Goal: Transaction & Acquisition: Purchase product/service

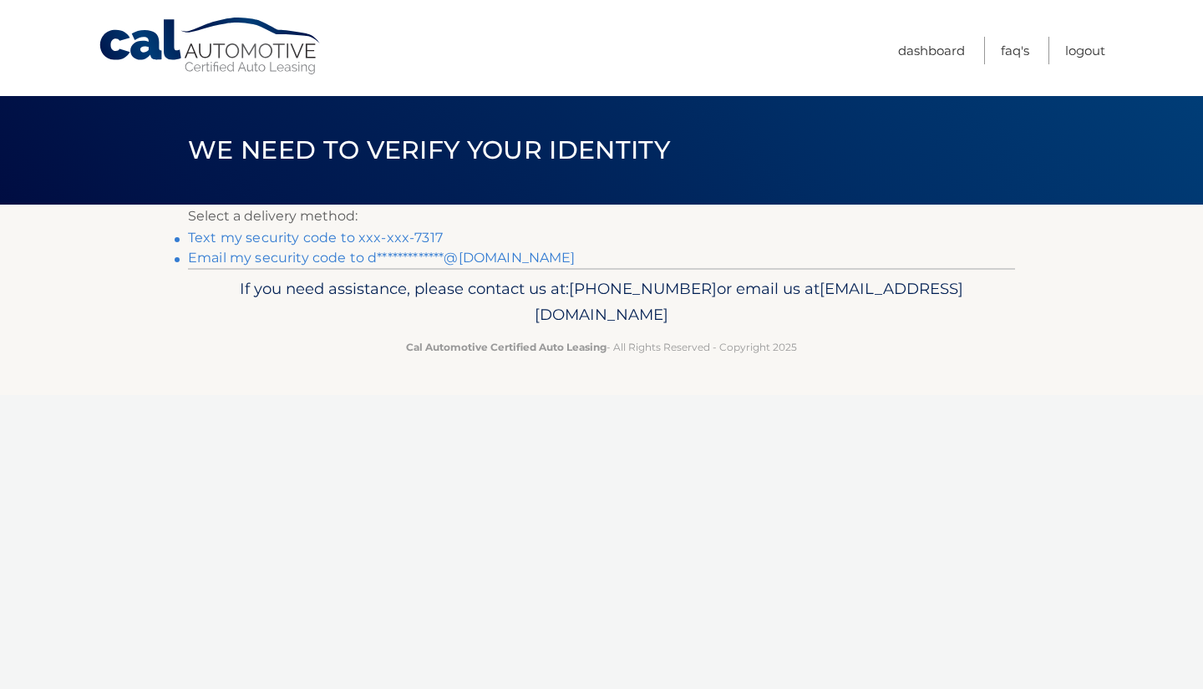
click at [290, 259] on link "**********" at bounding box center [382, 258] width 388 height 16
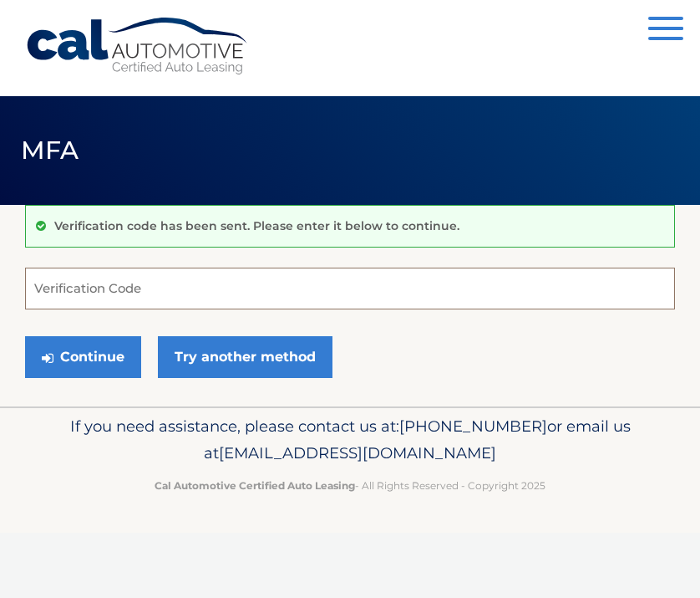
click at [94, 292] on input "Verification Code" at bounding box center [350, 288] width 650 height 42
type input "724508"
click at [83, 356] on button "Continue" at bounding box center [83, 357] width 116 height 42
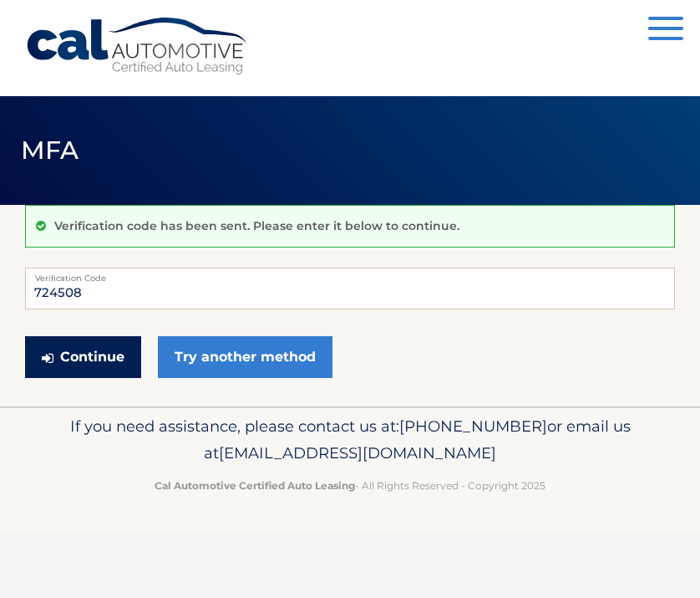
click at [79, 369] on button "Continue" at bounding box center [83, 357] width 116 height 42
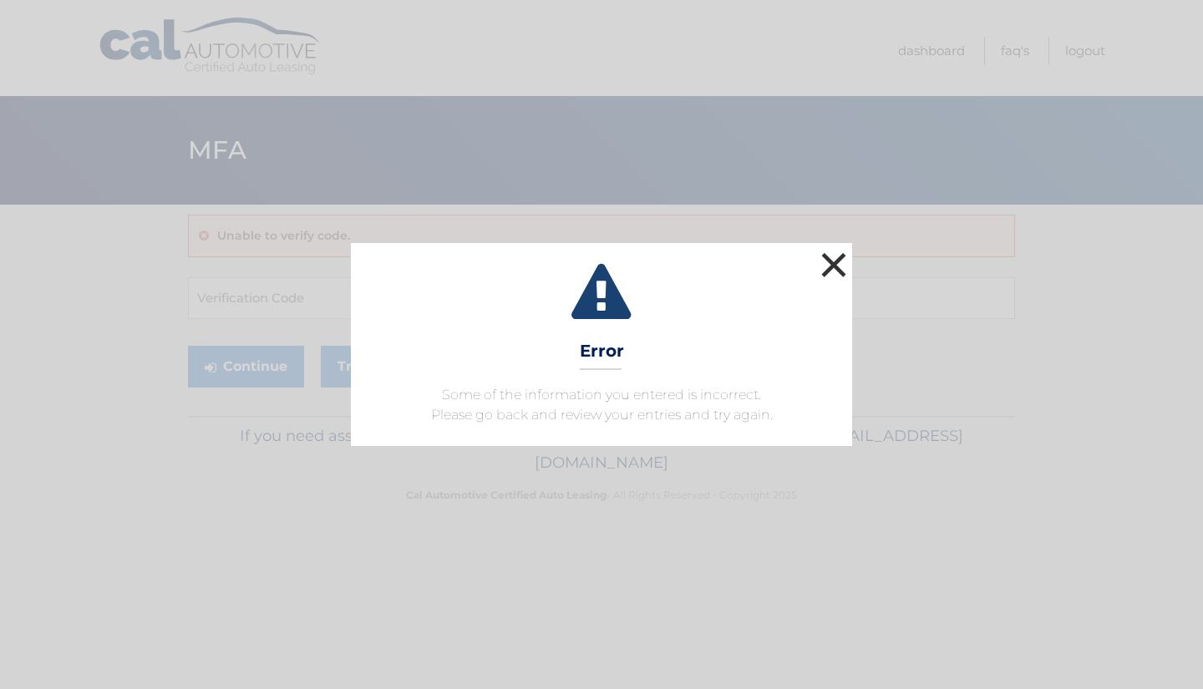
click at [699, 270] on button "×" at bounding box center [833, 264] width 33 height 33
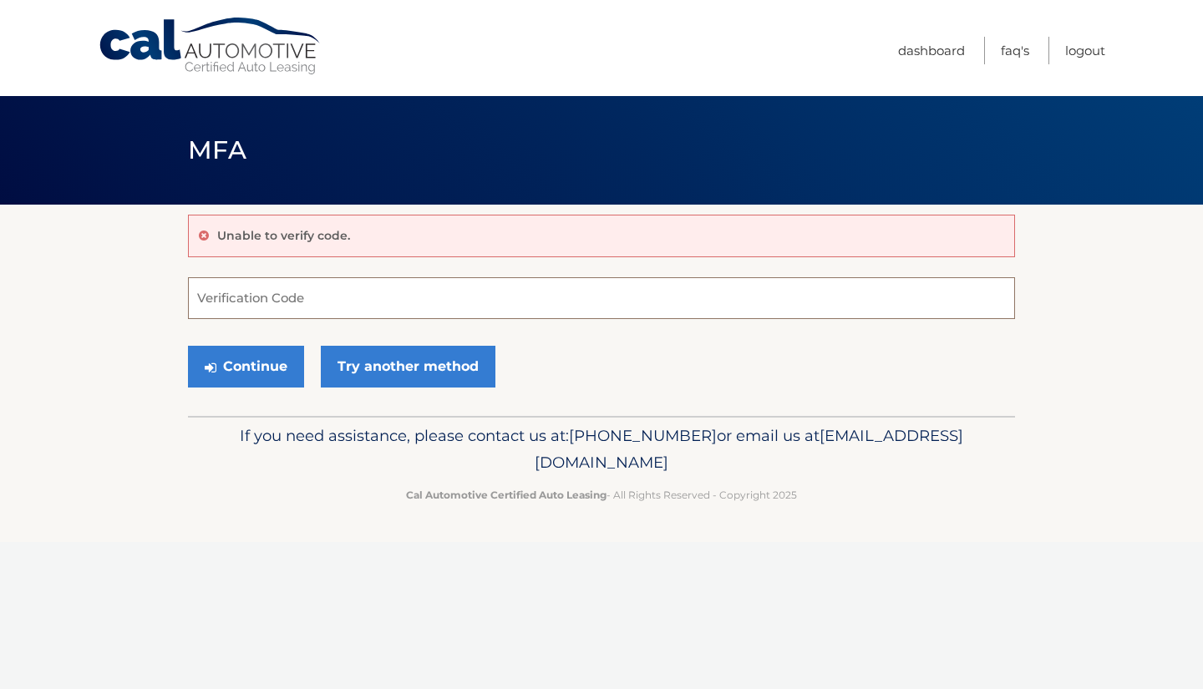
click at [323, 301] on input "Verification Code" at bounding box center [601, 298] width 827 height 42
paste input "724508"
type input "724508"
click at [258, 368] on button "Continue" at bounding box center [246, 367] width 116 height 42
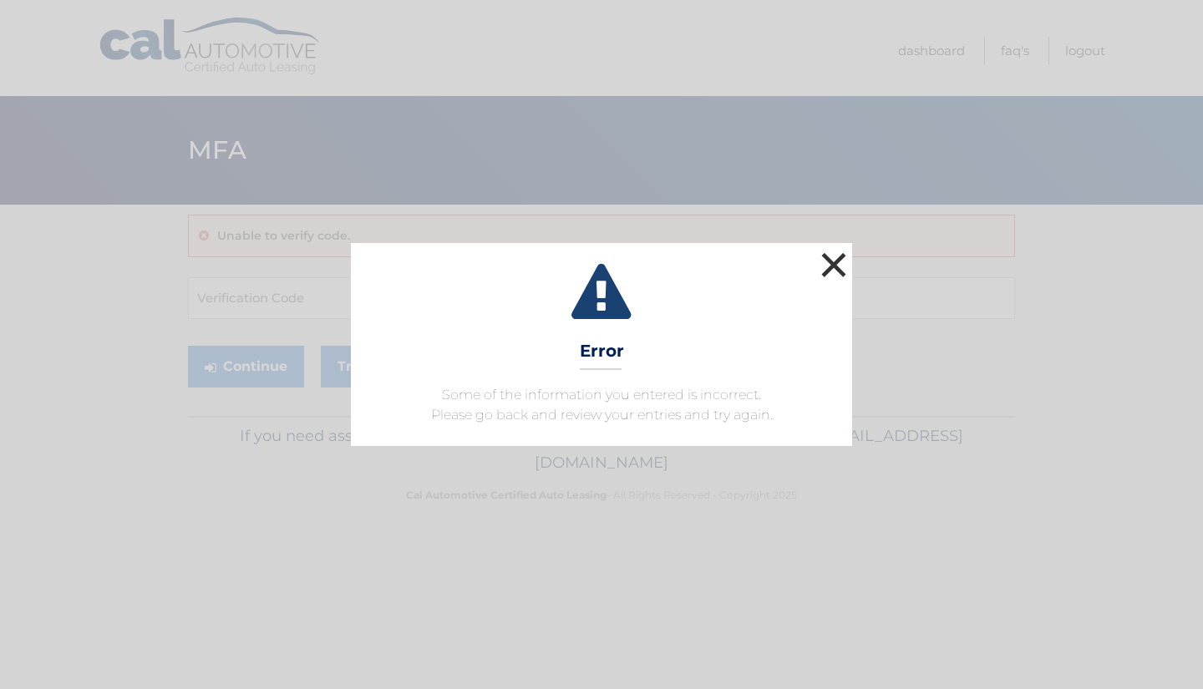
click at [831, 273] on button "×" at bounding box center [833, 264] width 33 height 33
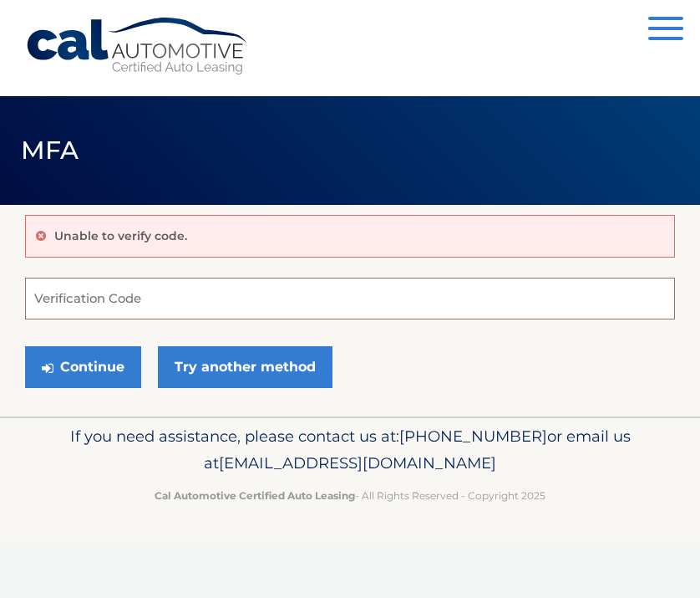
click at [138, 303] on input "Verification Code" at bounding box center [350, 298] width 650 height 42
paste input "724508"
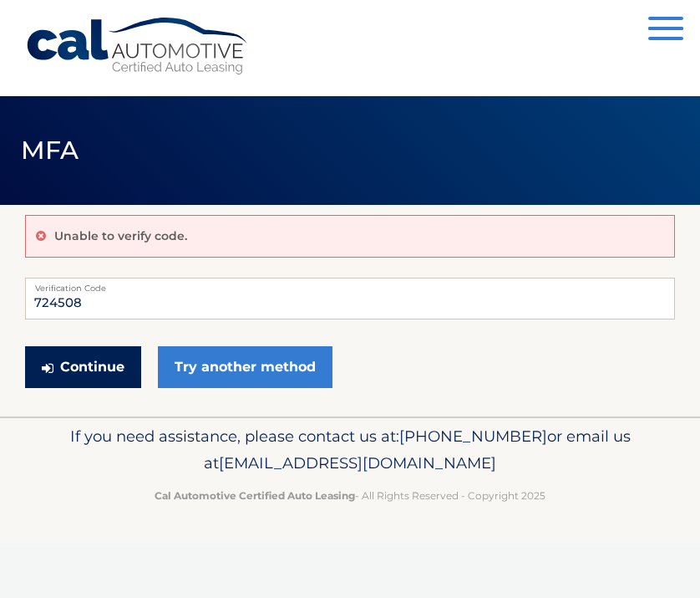
click at [101, 383] on button "Continue" at bounding box center [83, 367] width 116 height 42
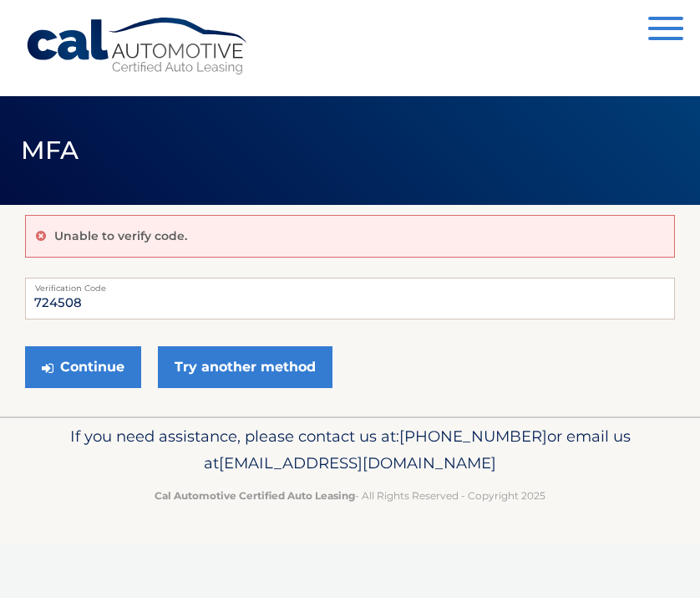
click at [124, 321] on form "724508 Verification Code Continue Try another method" at bounding box center [350, 336] width 650 height 119
click at [119, 308] on input "724508" at bounding box center [350, 298] width 650 height 42
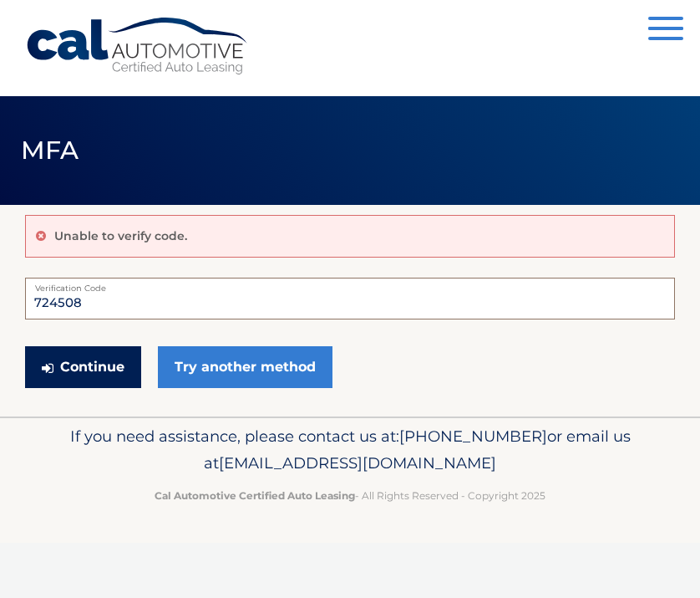
type input "724508"
click at [94, 370] on button "Continue" at bounding box center [83, 367] width 116 height 42
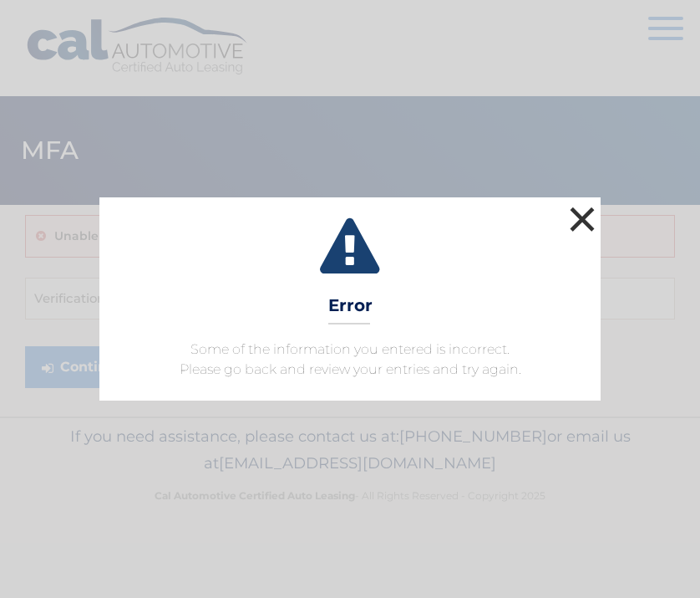
click at [592, 224] on button "×" at bounding box center [582, 218] width 33 height 33
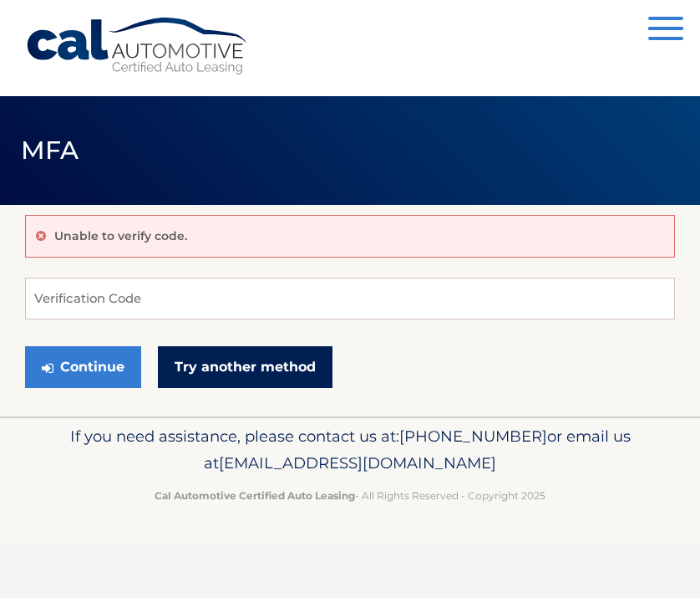
click at [239, 361] on link "Try another method" at bounding box center [245, 367] width 175 height 42
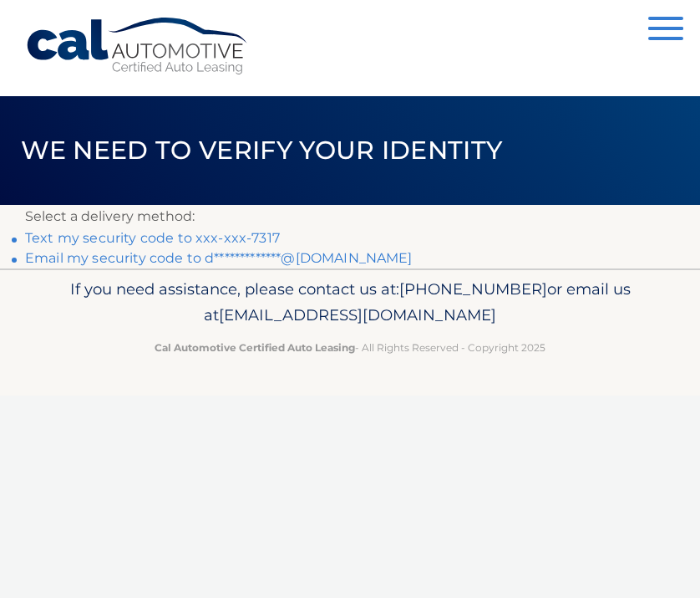
click at [202, 256] on link "**********" at bounding box center [219, 258] width 388 height 16
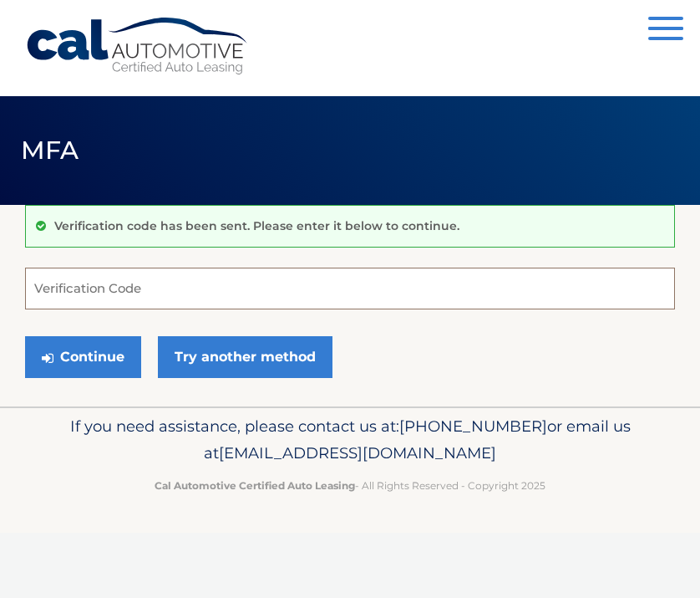
paste input "212284"
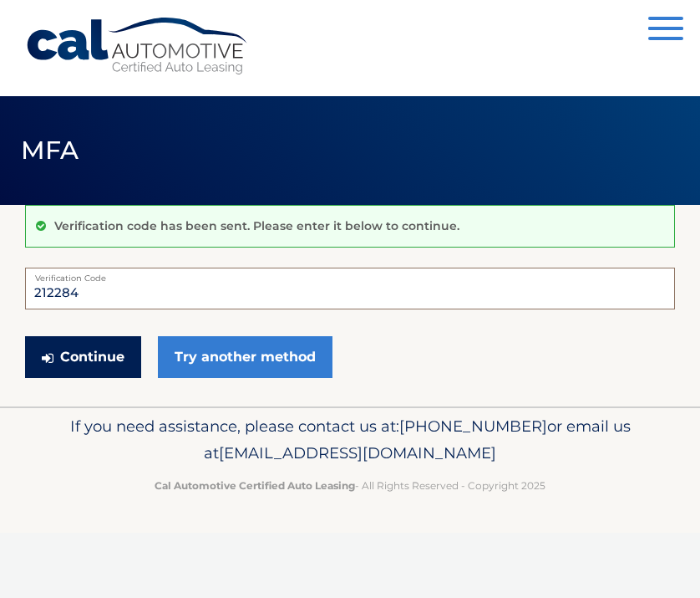
type input "212284"
click at [92, 368] on button "Continue" at bounding box center [83, 357] width 116 height 42
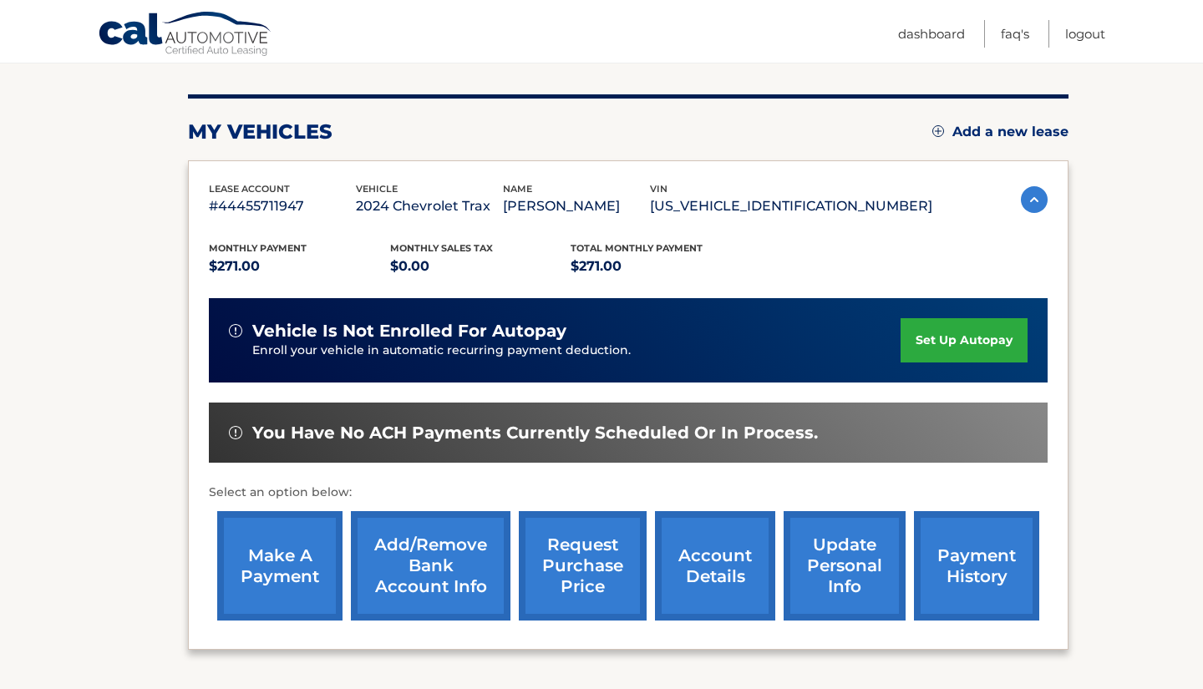
scroll to position [192, 0]
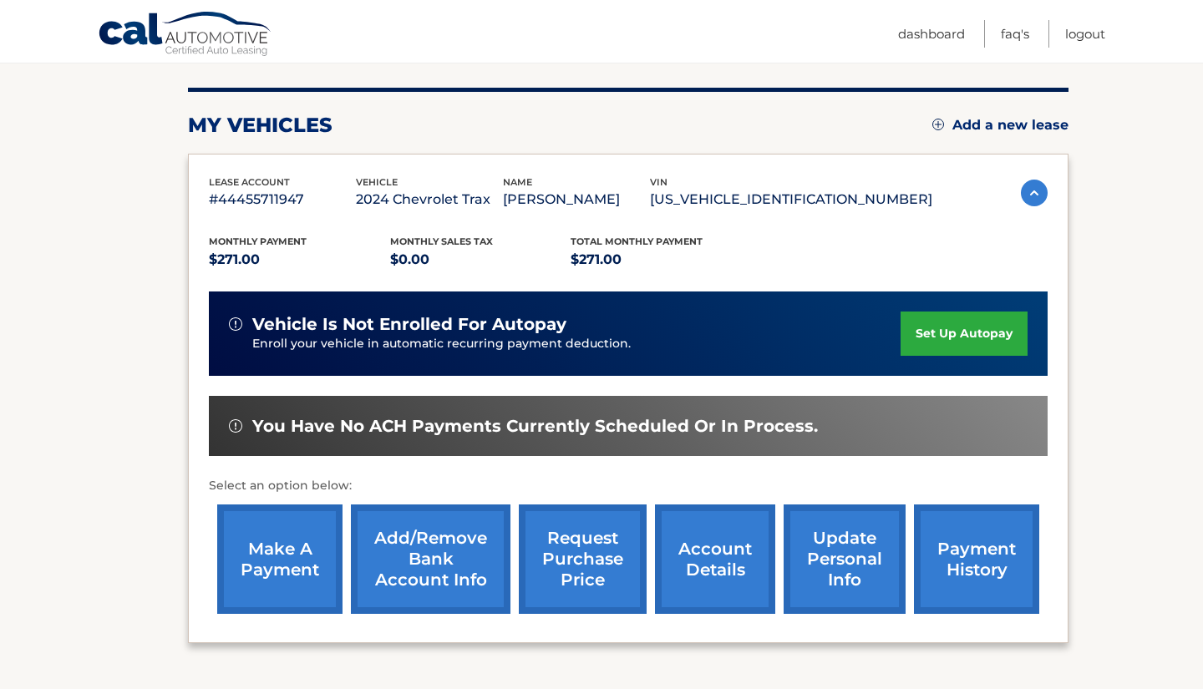
click at [278, 549] on link "make a payment" at bounding box center [279, 559] width 125 height 109
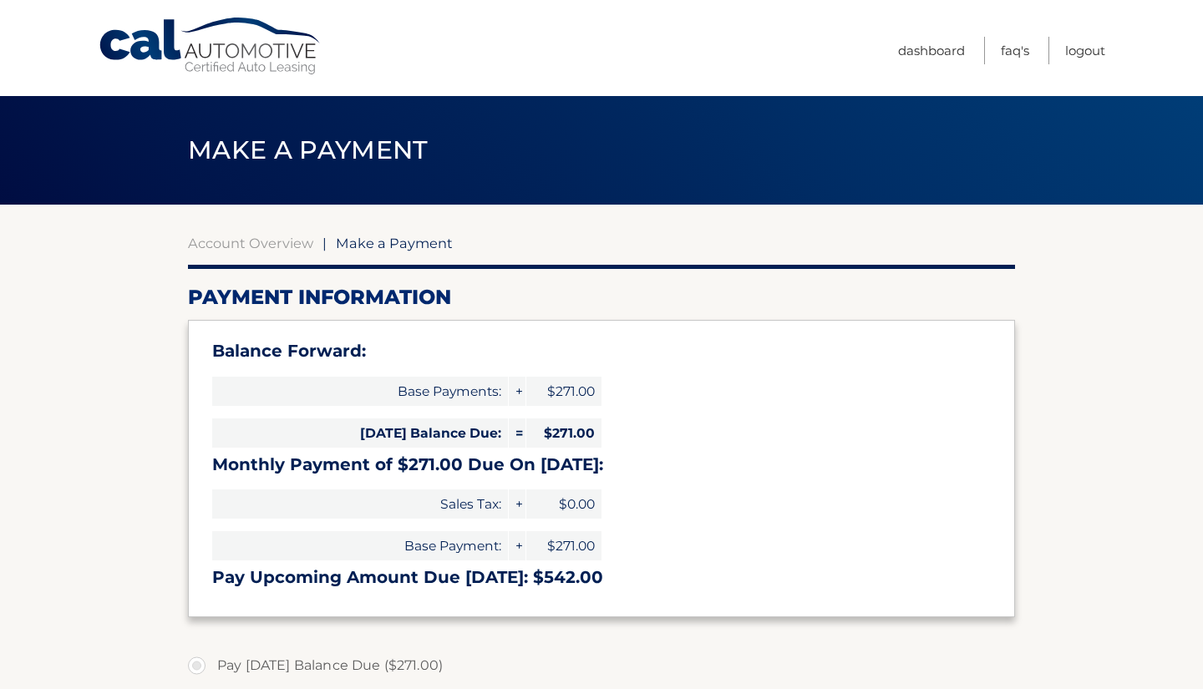
select select "MDkwNGMwODctZTZkNy00ODhlLWEzZjQtNWYyZDlhYWNjOTQ0"
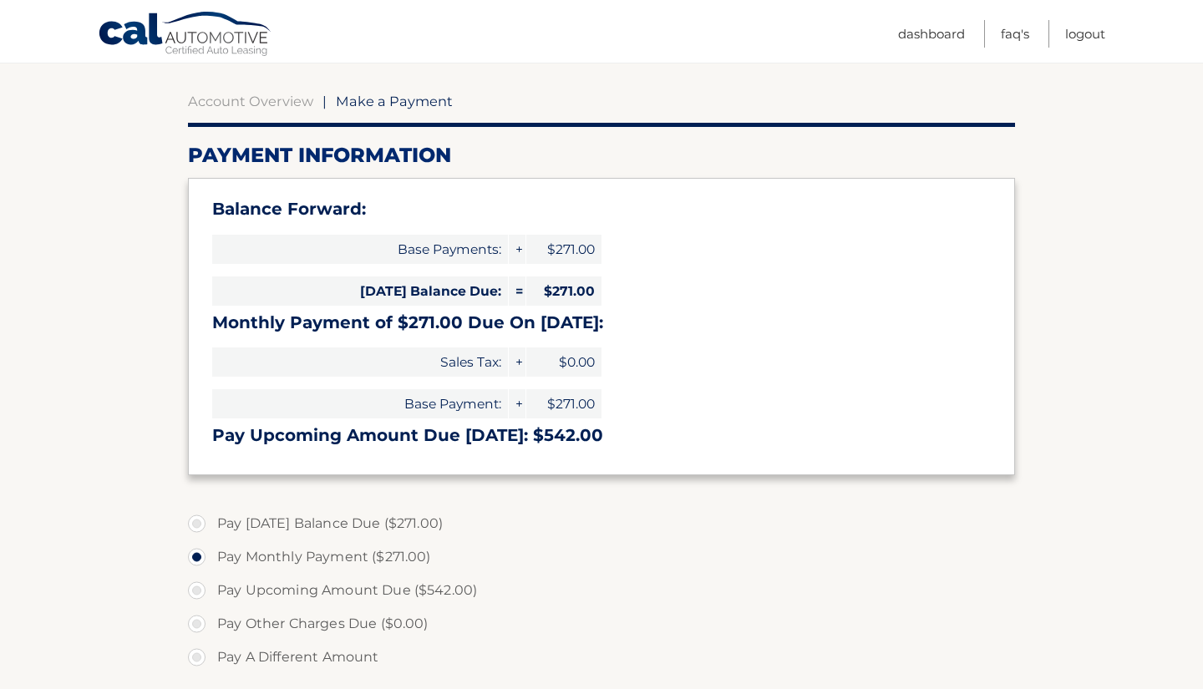
scroll to position [154, 0]
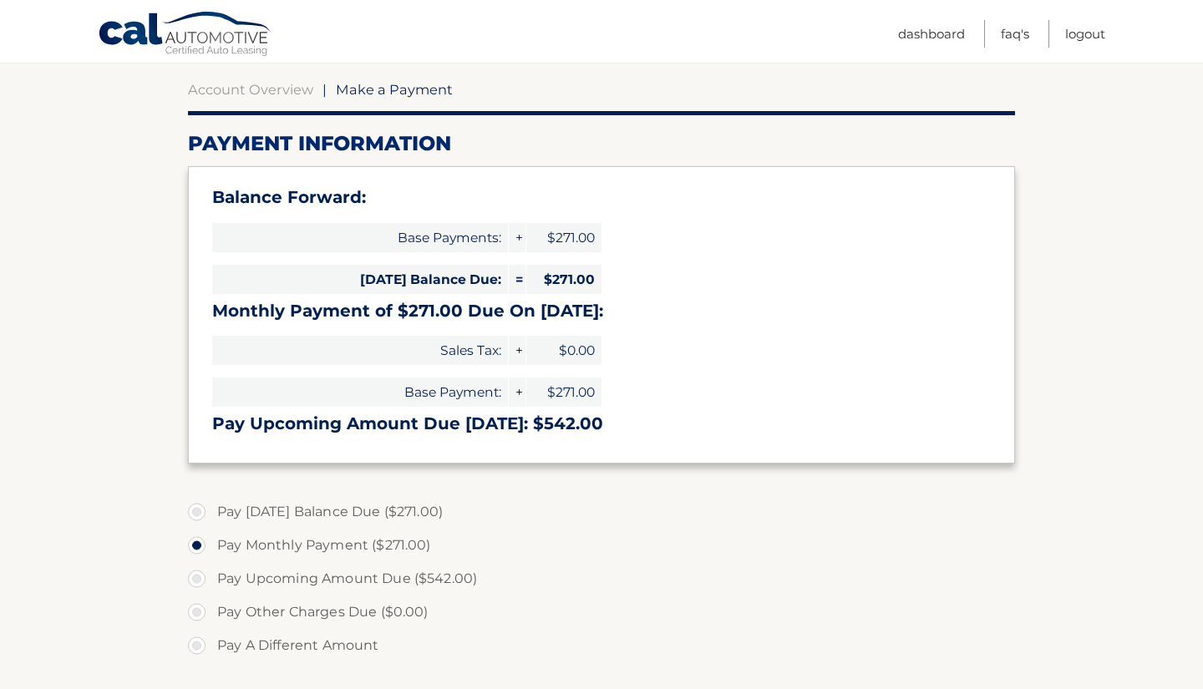
click at [320, 504] on label "Pay [DATE] Balance Due ($271.00)" at bounding box center [601, 512] width 827 height 33
click at [211, 504] on input "Pay Today's Balance Due ($271.00)" at bounding box center [203, 509] width 17 height 27
radio input "true"
click at [404, 537] on label "Pay Monthly Payment ($271.00)" at bounding box center [601, 545] width 827 height 33
click at [211, 537] on input "Pay Monthly Payment ($271.00)" at bounding box center [203, 542] width 17 height 27
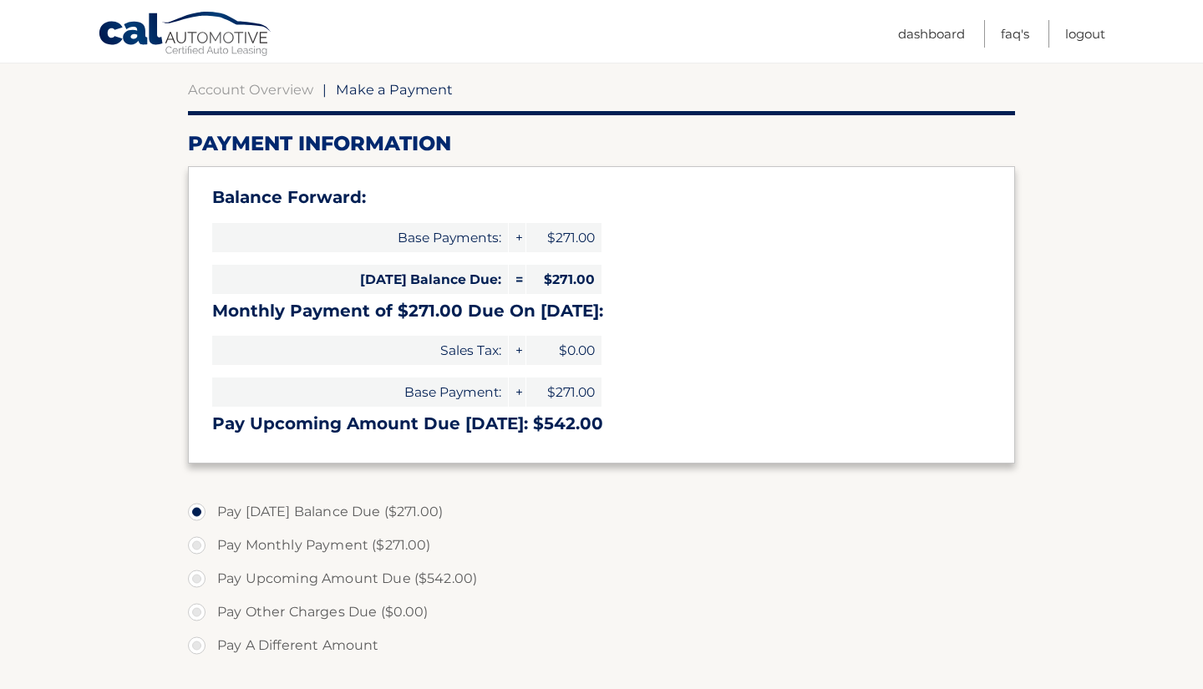
radio input "true"
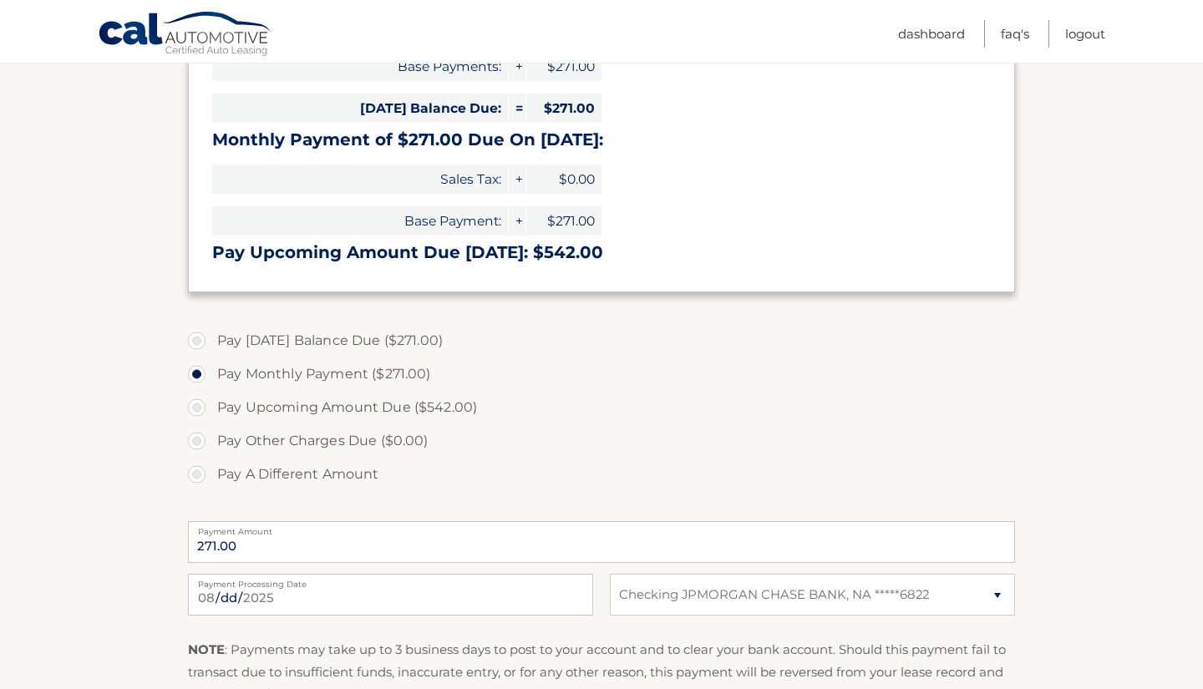
scroll to position [425, 0]
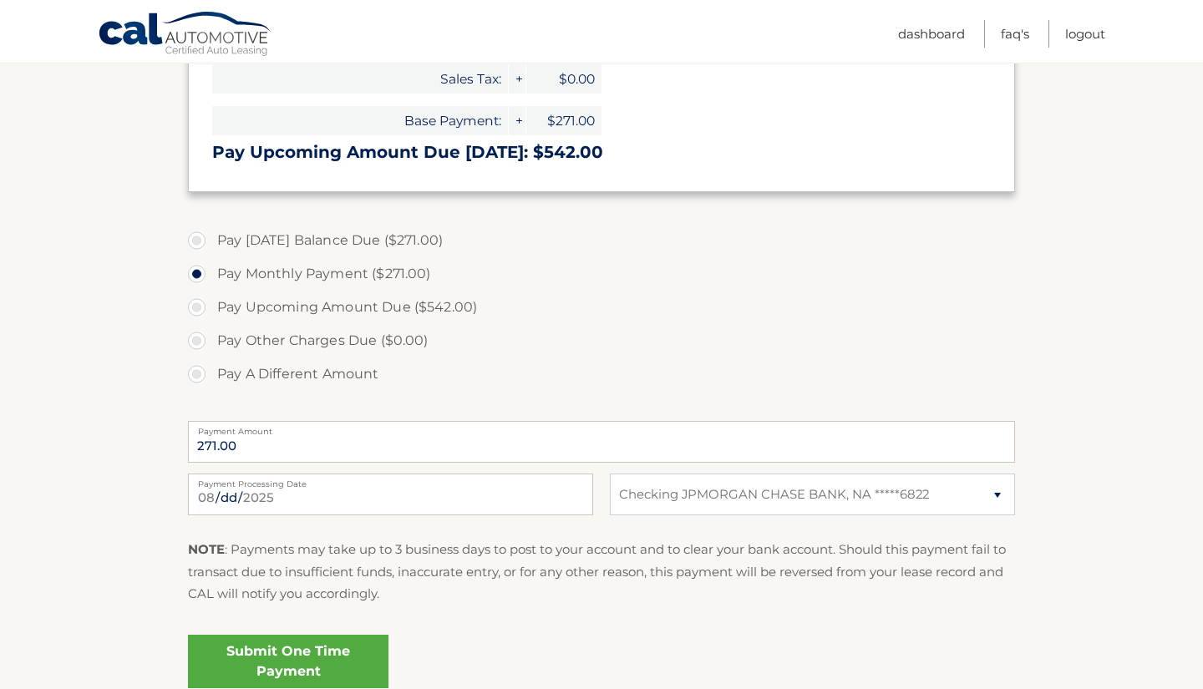
click at [713, 469] on fieldset "Pay Today's Balance Due ($271.00) Pay Monthly Payment ($271.00) Pay Upcoming Am…" at bounding box center [601, 466] width 827 height 494
click at [689, 480] on select "Select Bank Account Checking JPMORGAN CHASE BANK, NA *****6822" at bounding box center [812, 495] width 405 height 42
click at [640, 358] on label "Pay A Different Amount" at bounding box center [601, 374] width 827 height 33
click at [211, 358] on input "Pay A Different Amount" at bounding box center [203, 371] width 17 height 27
radio input "true"
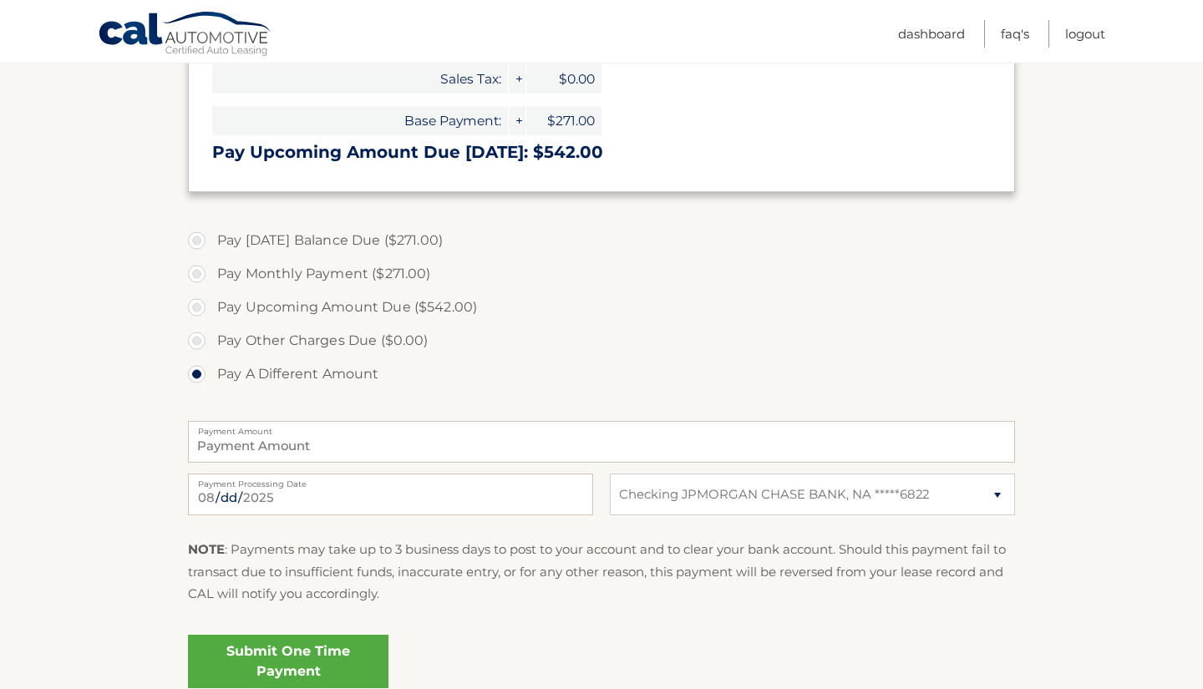
click at [306, 274] on label "Pay Monthly Payment ($271.00)" at bounding box center [601, 273] width 827 height 33
click at [211, 274] on input "Pay Monthly Payment ($271.00)" at bounding box center [203, 270] width 17 height 27
radio input "true"
type input "271.00"
click at [337, 643] on link "Submit One Time Payment" at bounding box center [288, 661] width 201 height 53
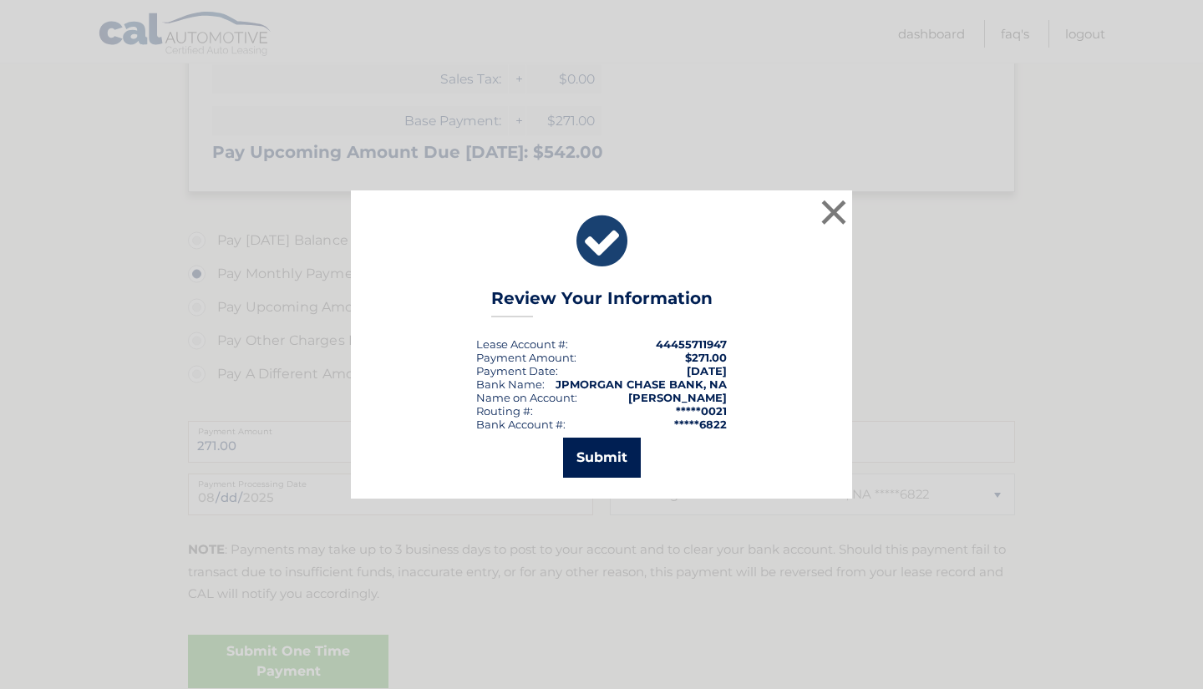
click at [596, 468] on button "Submit" at bounding box center [602, 458] width 78 height 40
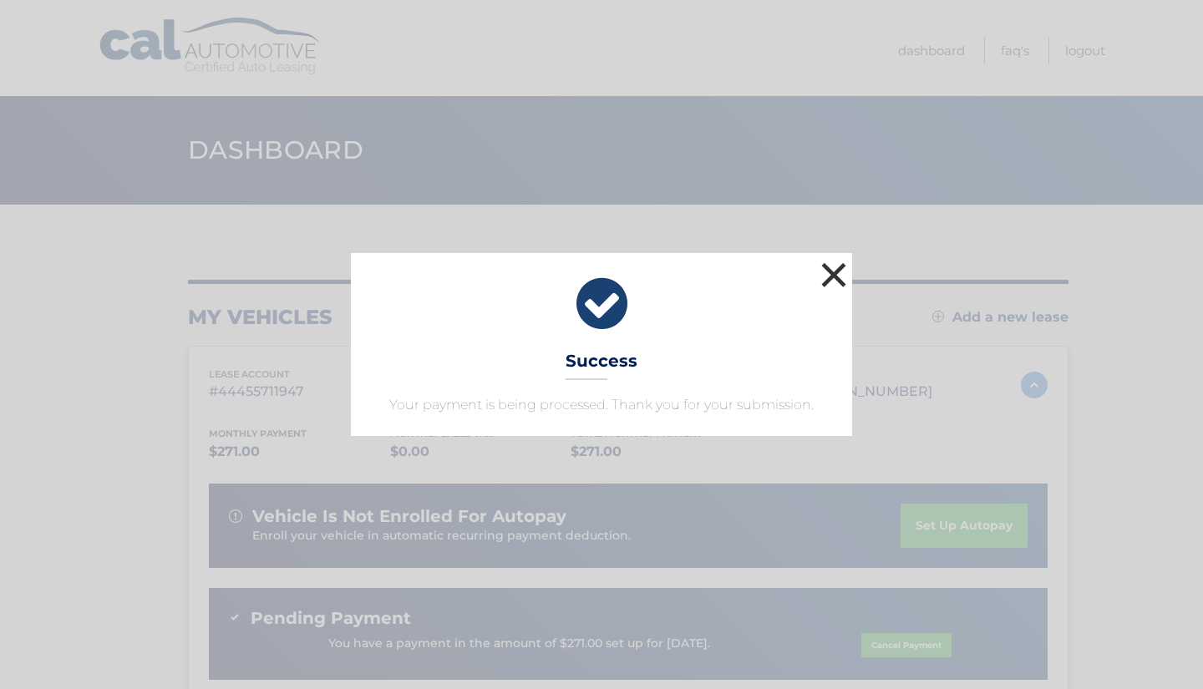
click at [836, 272] on button "×" at bounding box center [833, 274] width 33 height 33
